Goal: Communication & Community: Answer question/provide support

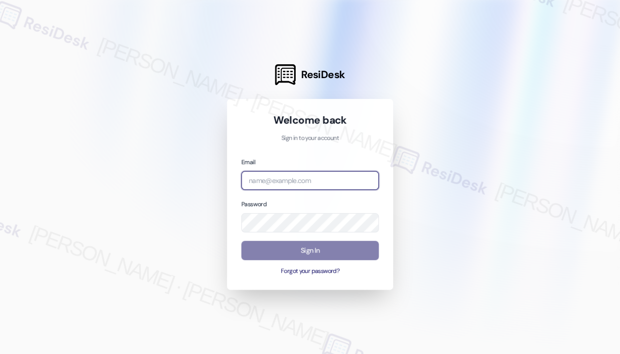
click at [350, 183] on input "email" at bounding box center [310, 180] width 138 height 19
type input "automated-surveys-kane_realty-[PERSON_NAME].roles@kane_[DOMAIN_NAME]"
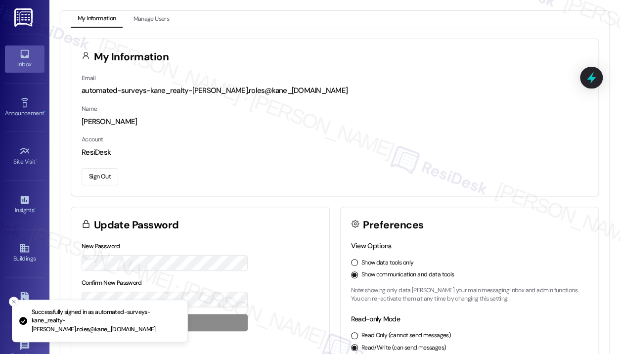
click at [27, 58] on icon at bounding box center [24, 53] width 11 height 11
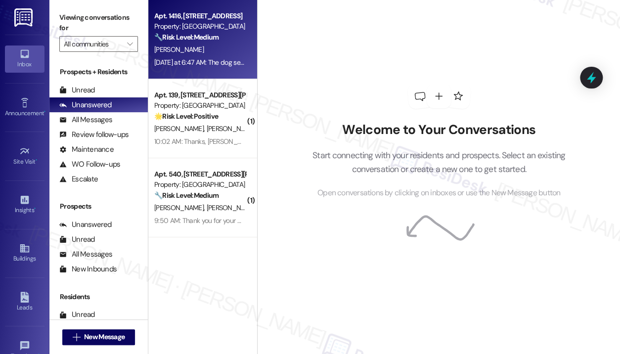
click at [196, 65] on div "[DATE] at 6:47 AM: The dog seems to be barking and yelping right now. [DATE] at…" at bounding box center [255, 62] width 202 height 9
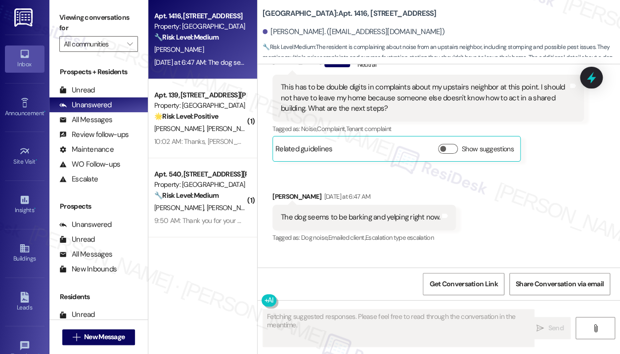
scroll to position [11486, 0]
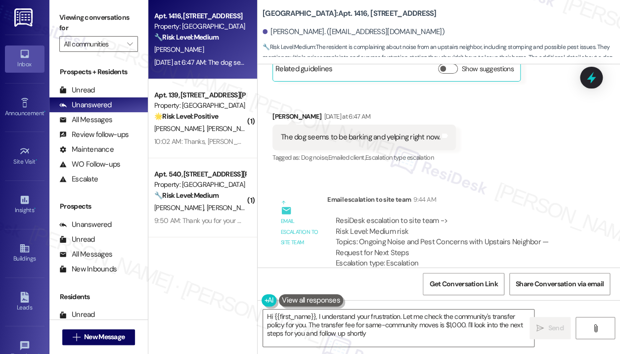
type textarea "Hi {{first_name}}, I understand your frustration. Let me check the community's …"
click at [419, 335] on textarea "Hi {{first_name}}, I understand your frustration. Let me check the community's …" at bounding box center [398, 328] width 271 height 37
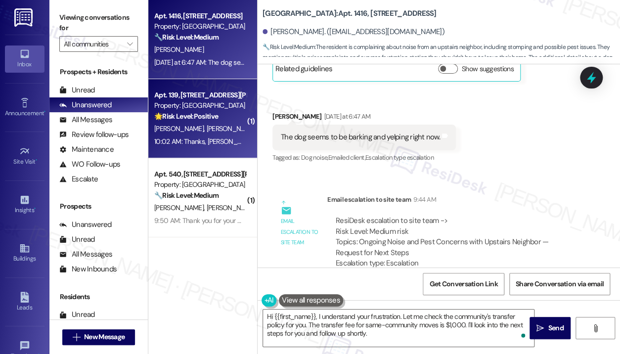
click at [241, 112] on div "🌟 Risk Level: Positive The resident is responding to a check-in message from th…" at bounding box center [200, 116] width 92 height 10
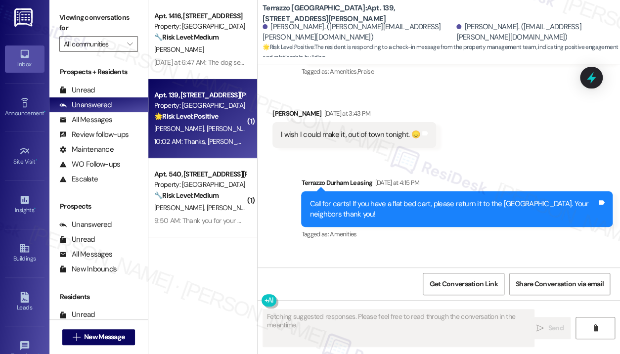
scroll to position [4617, 0]
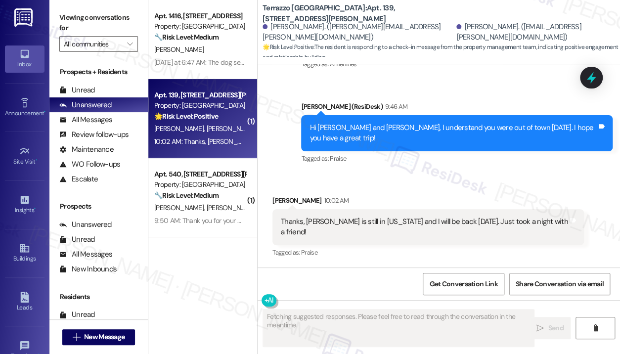
click at [479, 17] on div "Terrazzo Durham: Apt. 139, [STREET_ADDRESS][PERSON_NAME] Richards. ([PERSON_NAM…" at bounding box center [442, 29] width 358 height 54
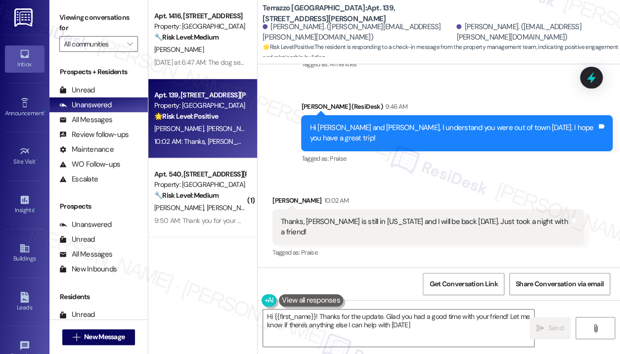
type textarea "Hi {{first_name}}! Thanks for the update. Glad you had a good time with your fr…"
